Goal: Task Accomplishment & Management: Manage account settings

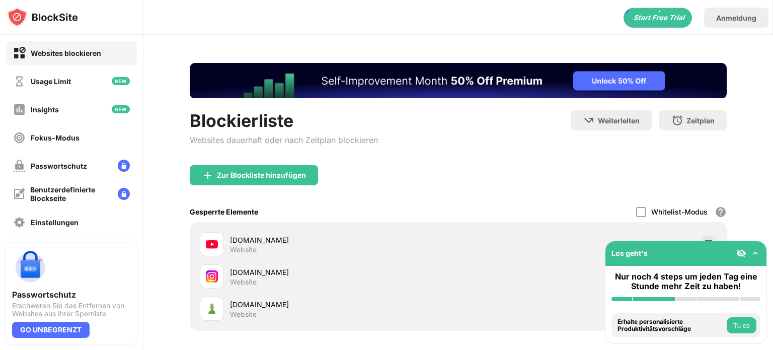
scroll to position [92, 0]
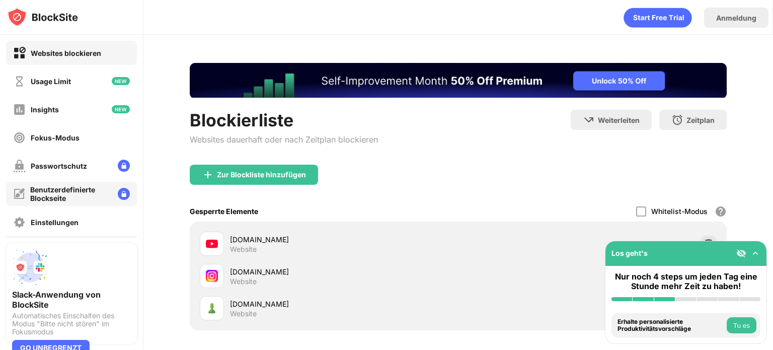
drag, startPoint x: 115, startPoint y: 203, endPoint x: 115, endPoint y: 193, distance: 10.1
click at [115, 203] on div "Websites blockieren Usage Limit Insights Fokus-Modus Passwortschutz Benutzerdef…" at bounding box center [71, 136] width 143 height 202
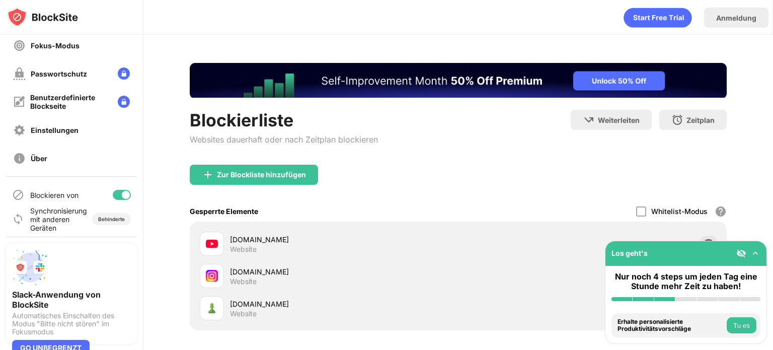
click at [115, 190] on div at bounding box center [122, 195] width 18 height 10
click at [108, 191] on div "Blockieren von" at bounding box center [71, 195] width 131 height 24
click at [118, 186] on div "Blockieren von" at bounding box center [71, 195] width 131 height 24
click at [118, 200] on div "Blockieren von" at bounding box center [71, 195] width 131 height 24
click at [119, 192] on div at bounding box center [122, 195] width 18 height 10
